Goal: Task Accomplishment & Management: Manage account settings

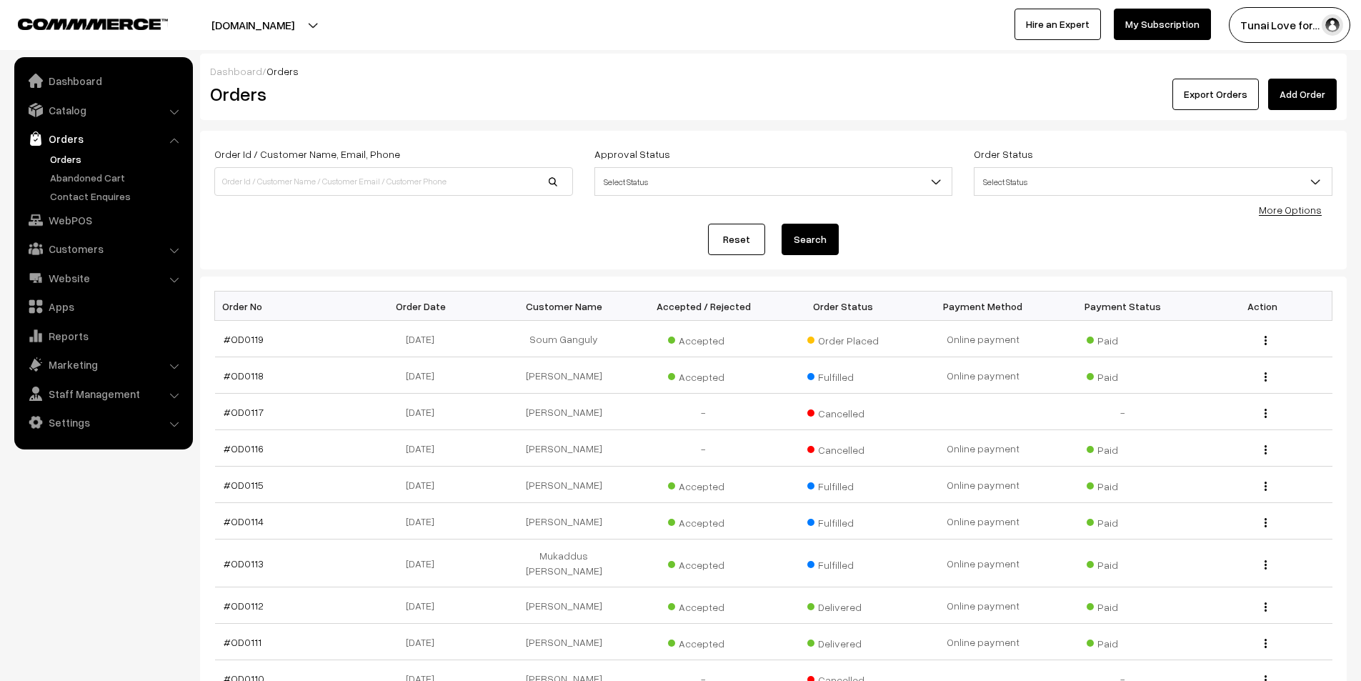
scroll to position [184, 0]
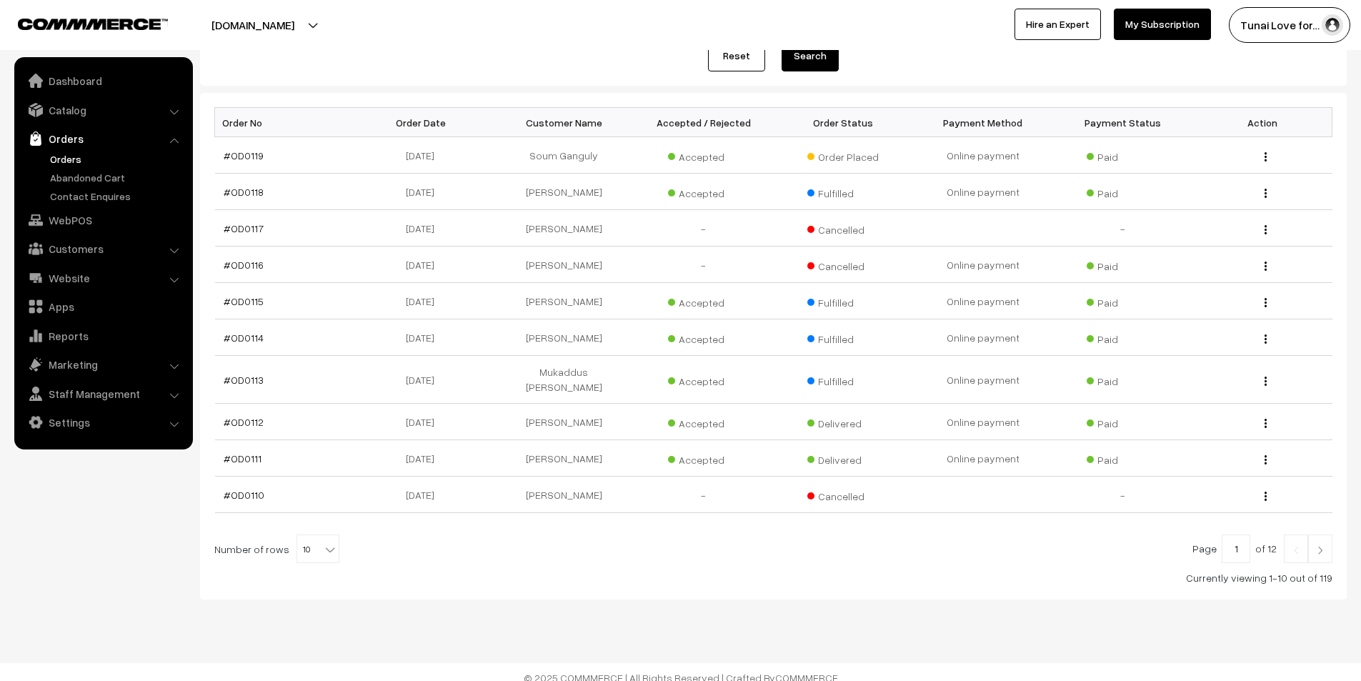
click at [64, 158] on link "Orders" at bounding box center [116, 158] width 141 height 15
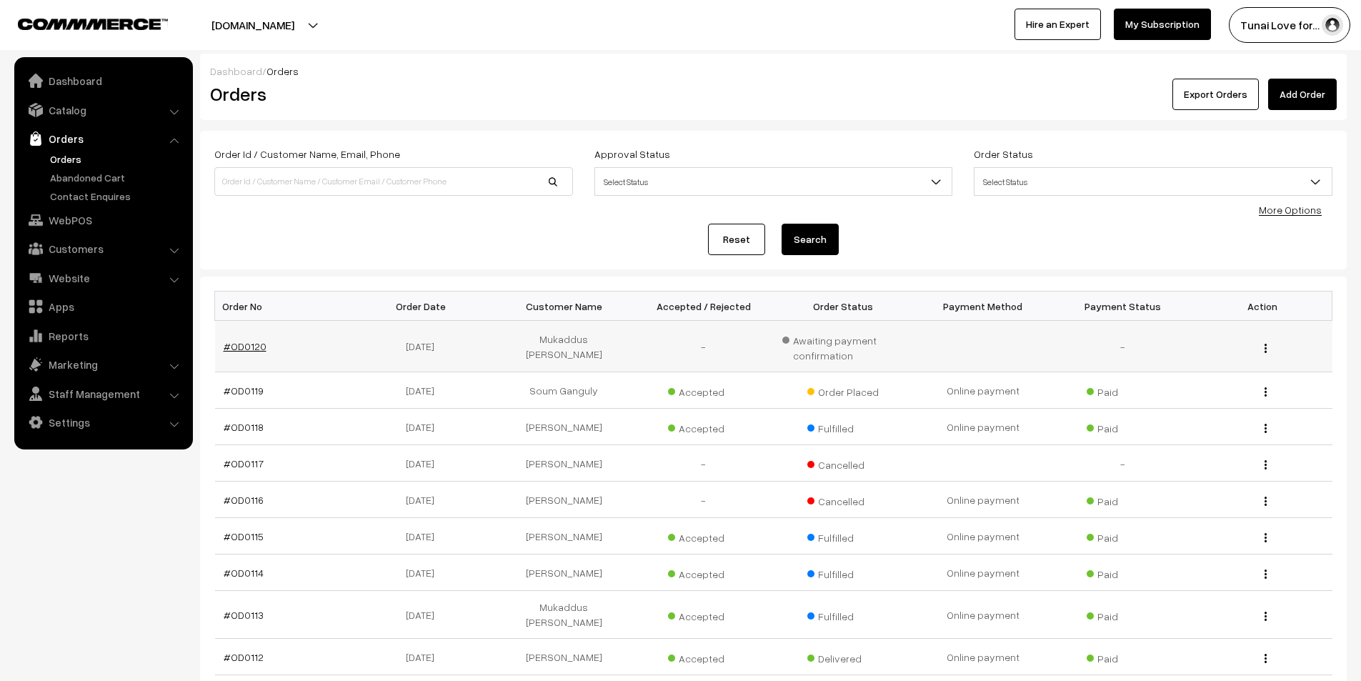
click at [254, 343] on link "#OD0120" at bounding box center [245, 346] width 43 height 12
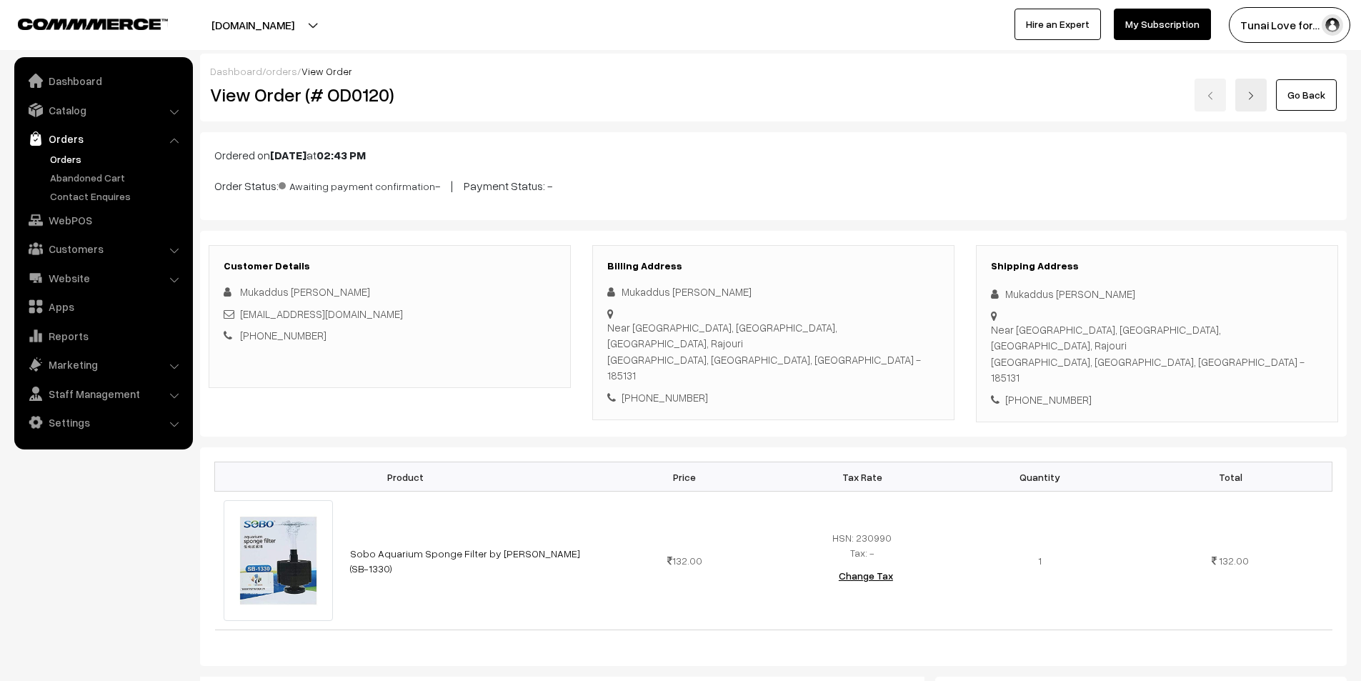
click at [72, 161] on link "Orders" at bounding box center [116, 158] width 141 height 15
